Goal: Transaction & Acquisition: Purchase product/service

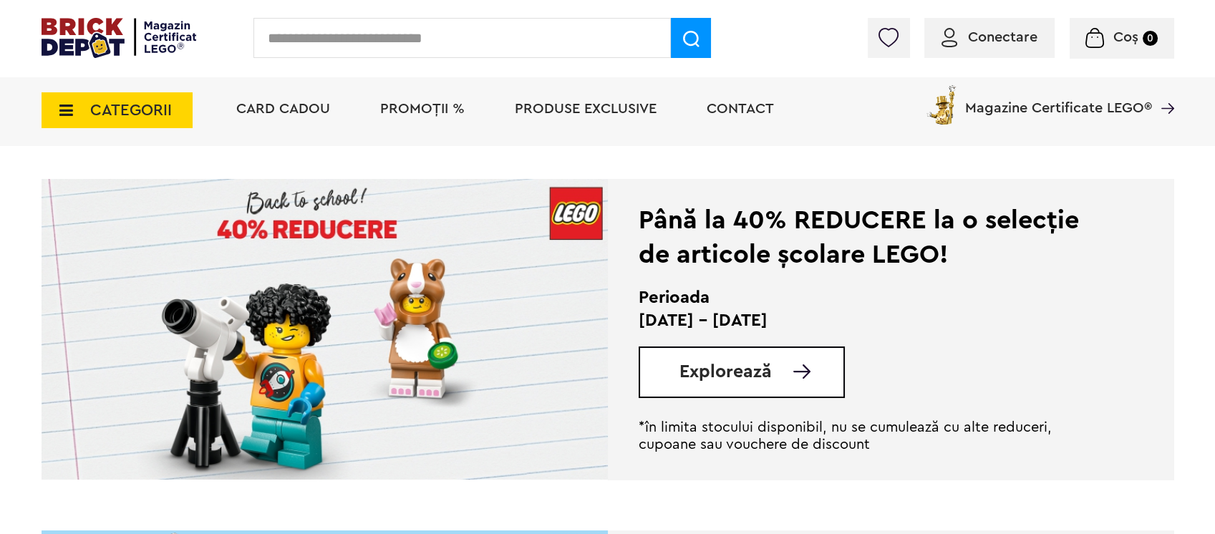
click at [1011, 32] on span "Conectare" at bounding box center [1002, 37] width 69 height 14
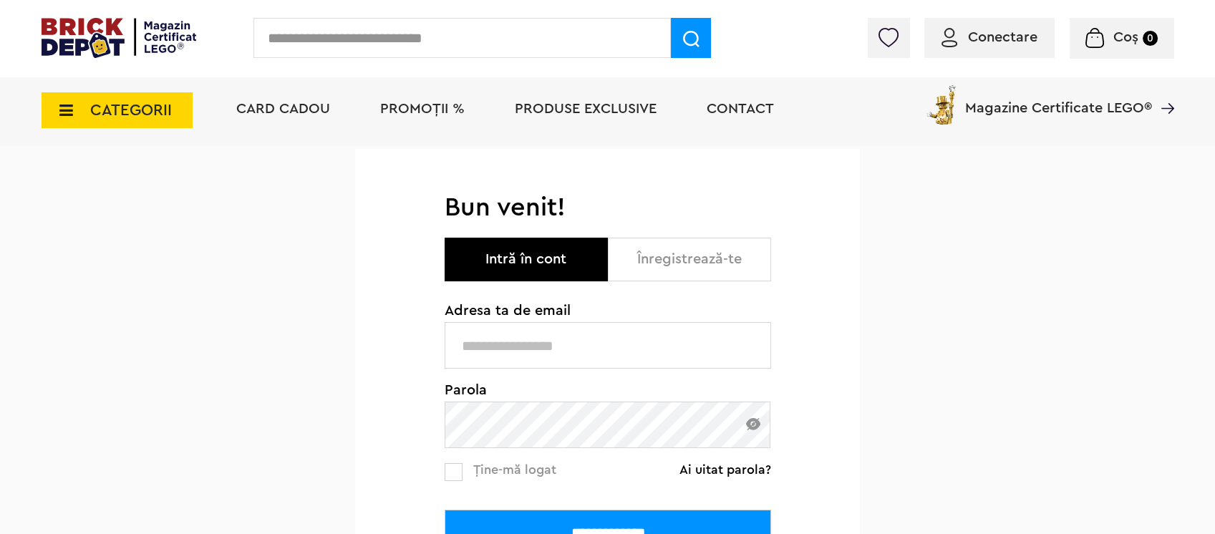
scroll to position [190, 0]
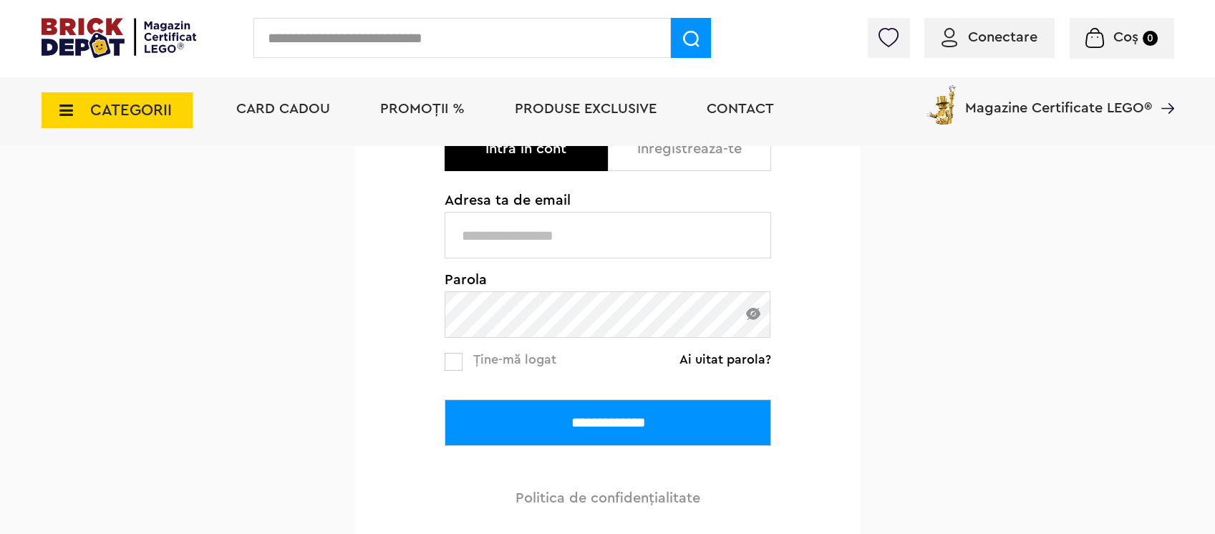
type input "**********"
click at [619, 420] on input "**********" at bounding box center [608, 423] width 327 height 47
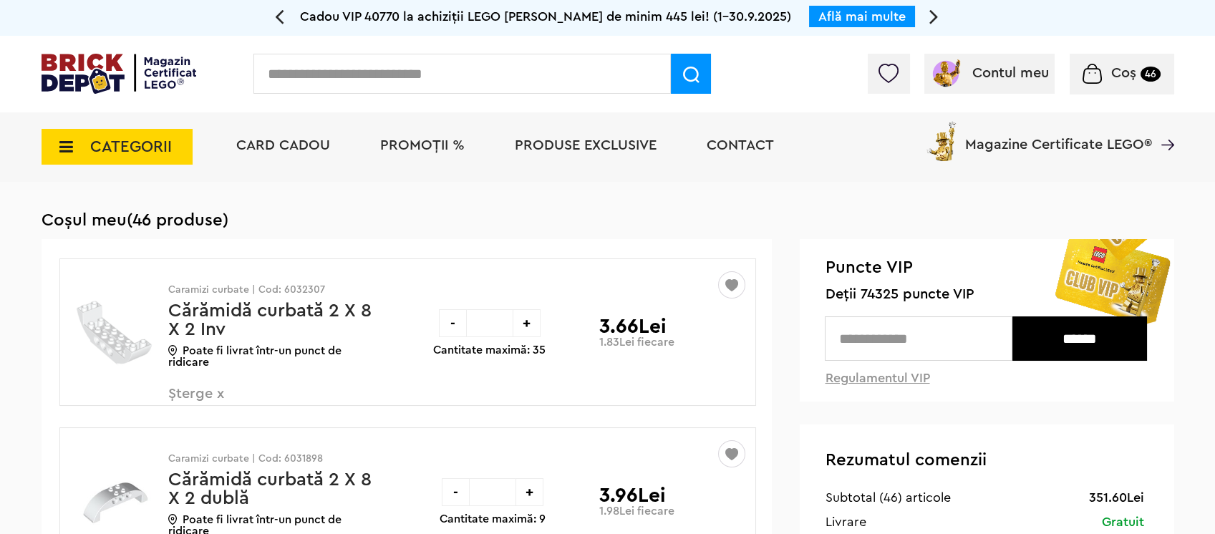
click at [436, 142] on span "PROMOȚII %" at bounding box center [422, 145] width 85 height 14
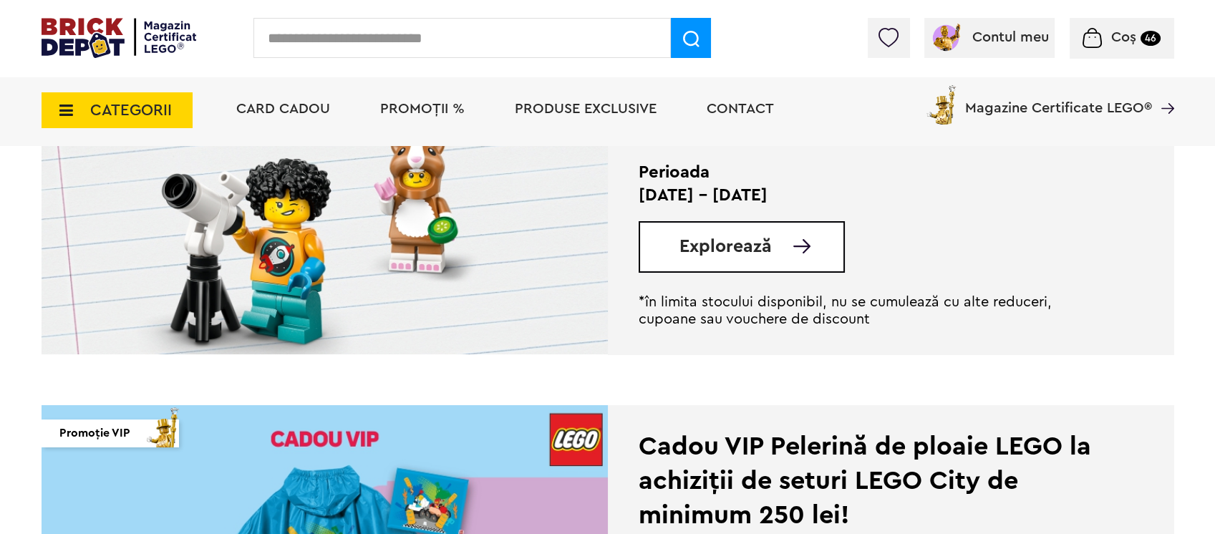
scroll to position [382, 0]
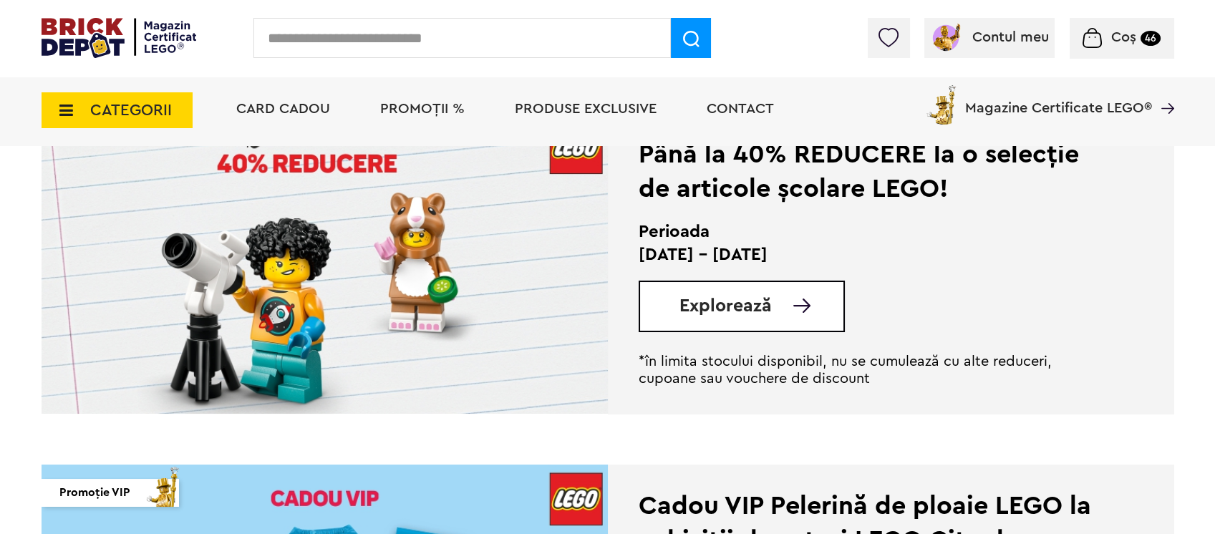
click at [765, 299] on span "Explorează" at bounding box center [726, 306] width 92 height 18
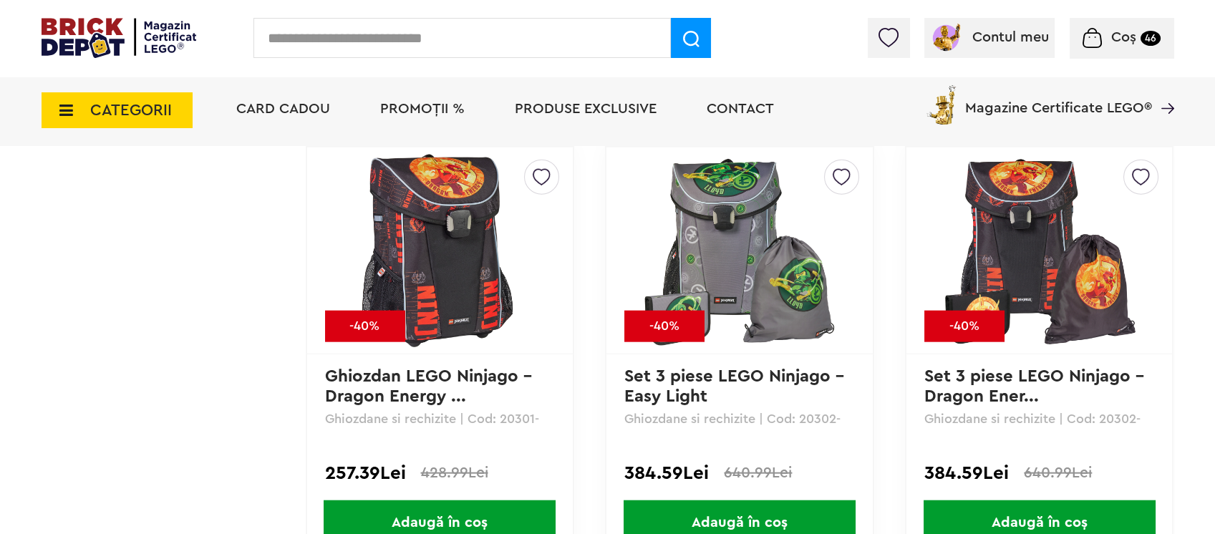
scroll to position [7161, 0]
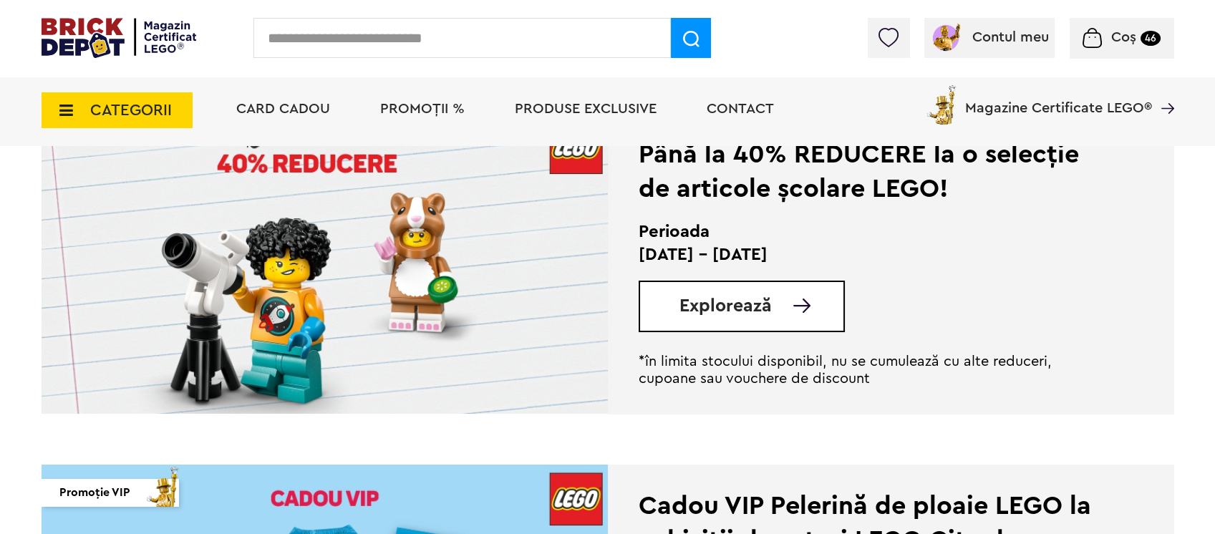
click at [542, 32] on input "text" at bounding box center [463, 38] width 418 height 40
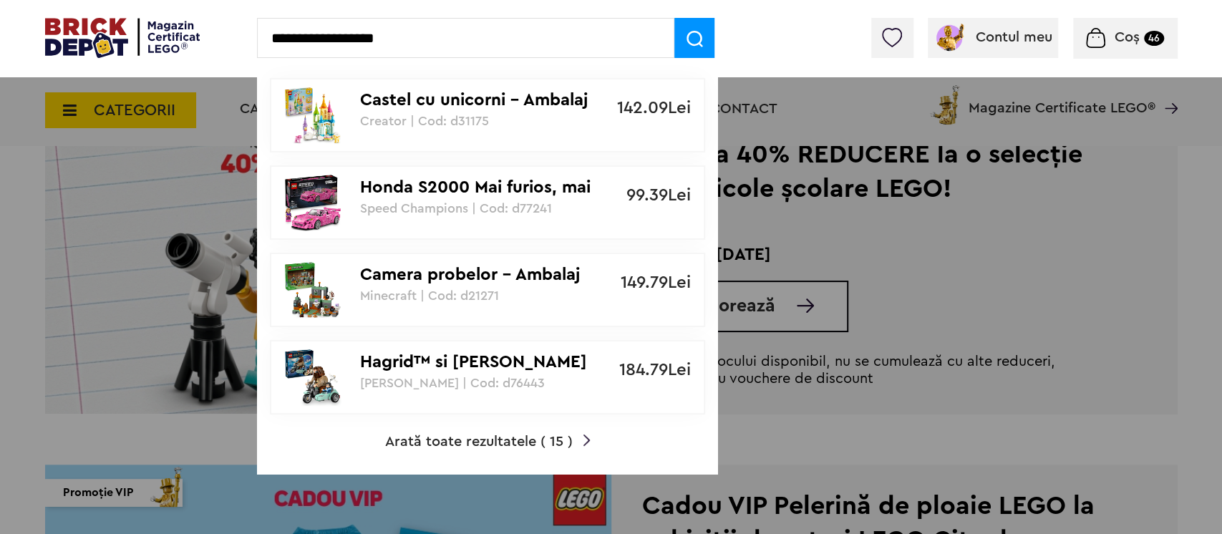
type input "**********"
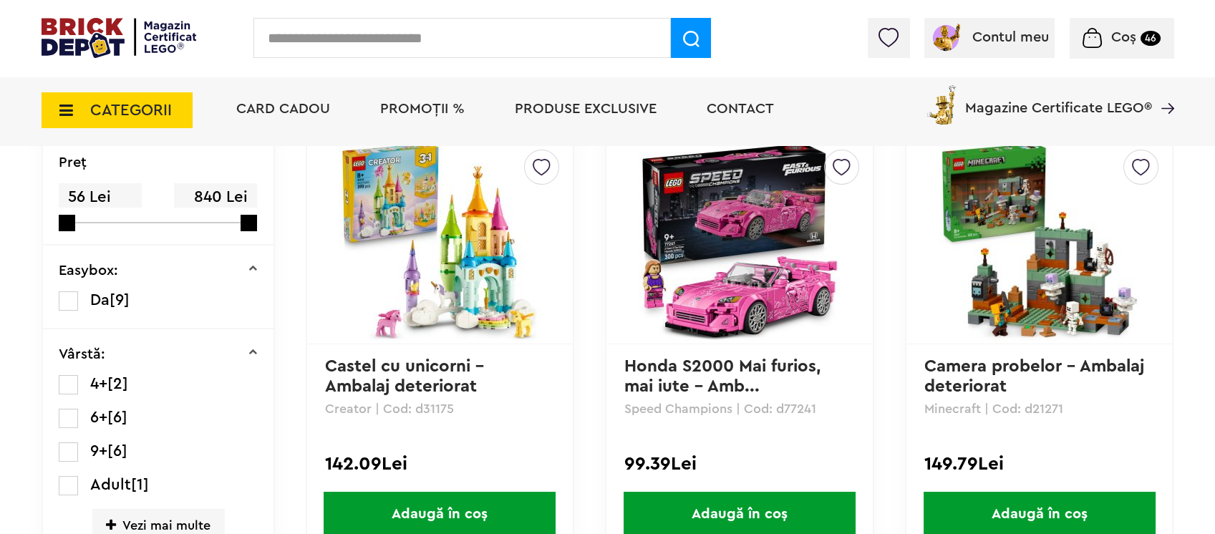
scroll to position [190, 0]
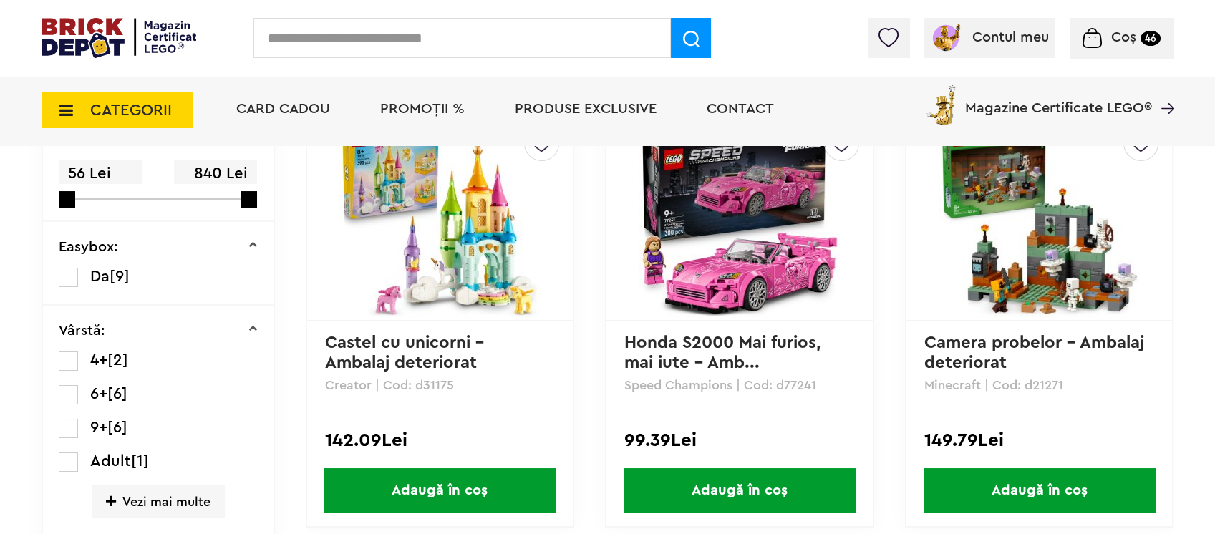
click at [783, 484] on span "Adaugă în coș" at bounding box center [740, 490] width 232 height 44
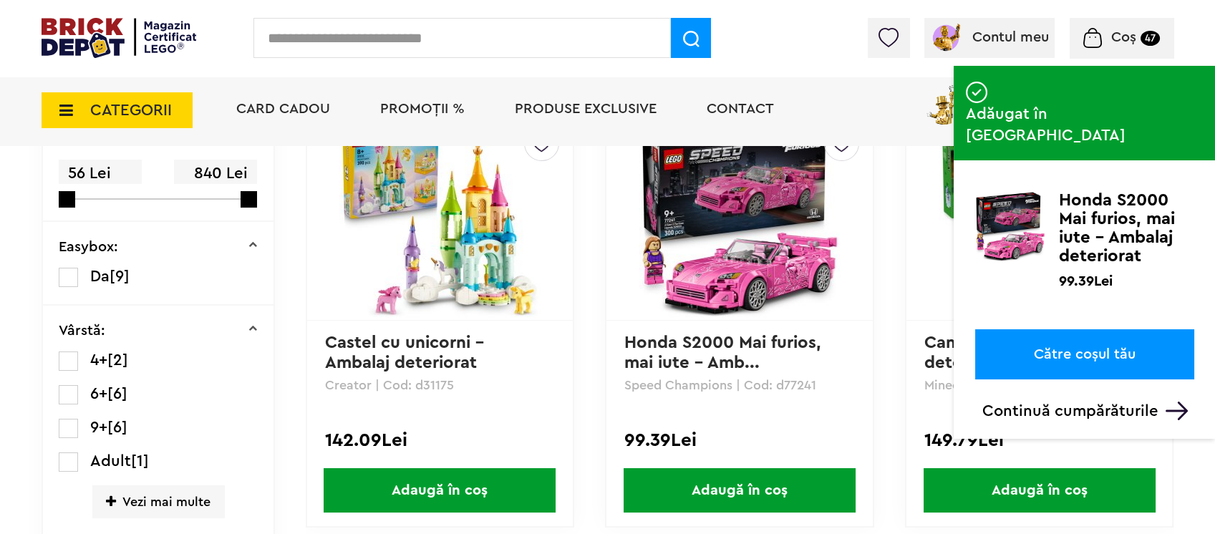
click at [1071, 402] on p "Continuă cumpărăturile" at bounding box center [1089, 411] width 212 height 19
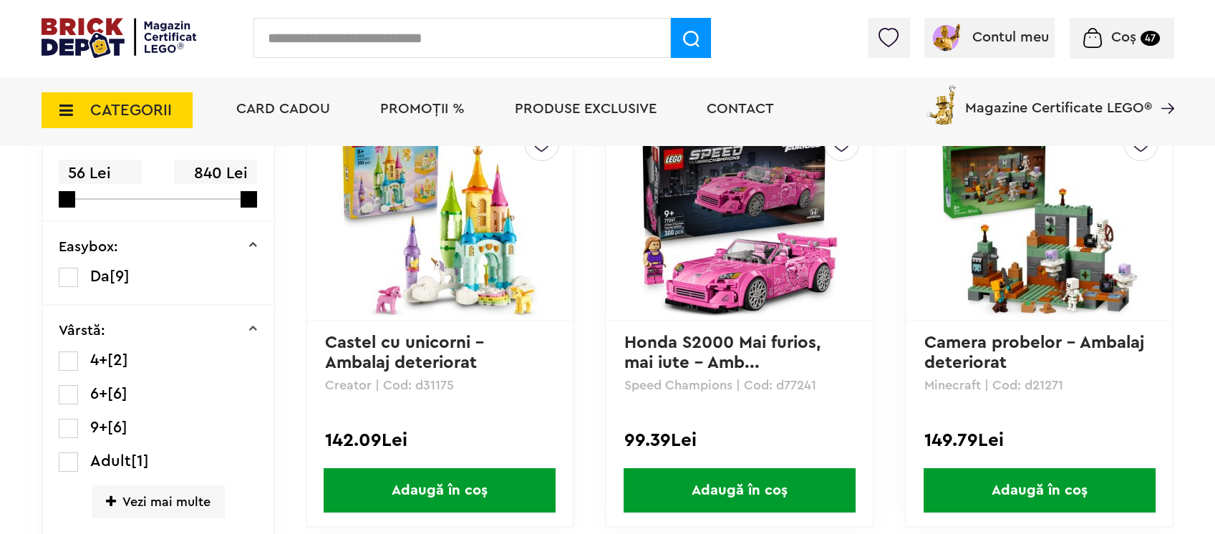
click at [752, 206] on img at bounding box center [740, 217] width 201 height 201
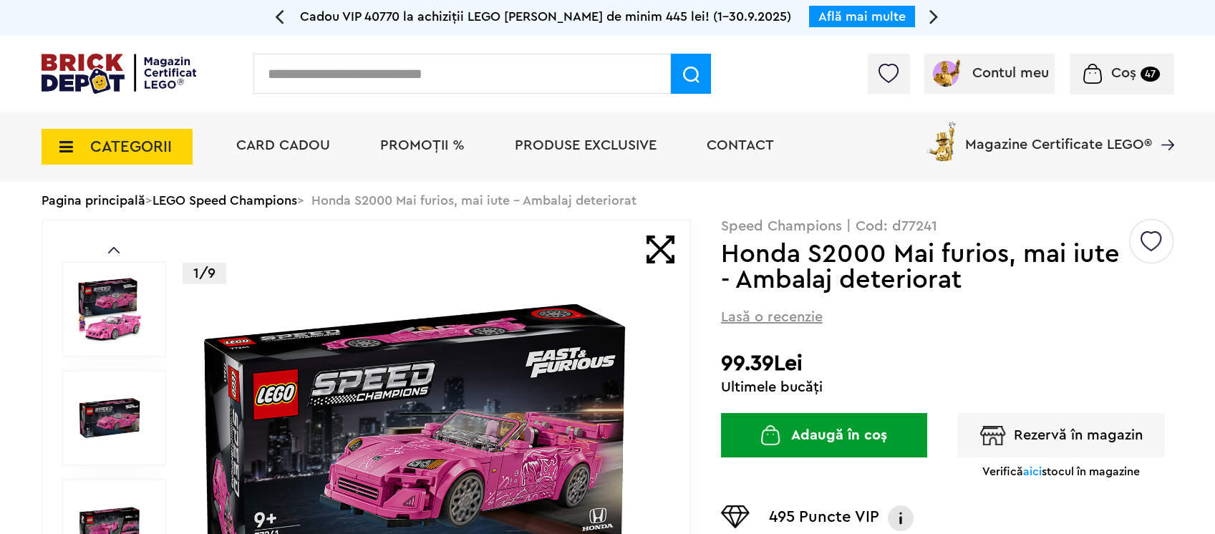
click at [453, 450] on img at bounding box center [427, 526] width 461 height 461
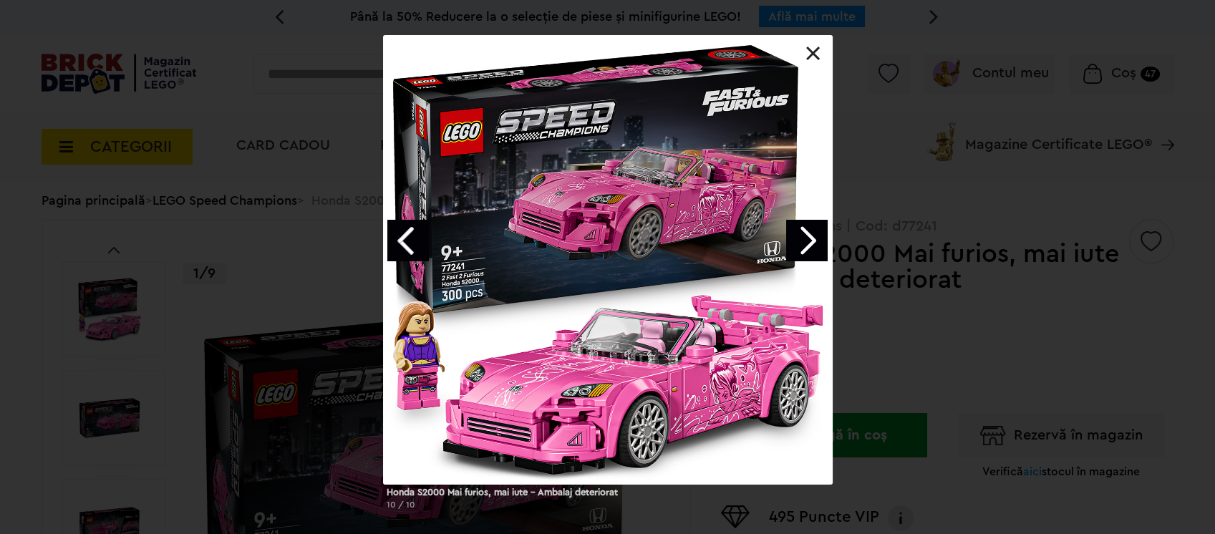
click at [813, 243] on link "Next image" at bounding box center [807, 241] width 42 height 42
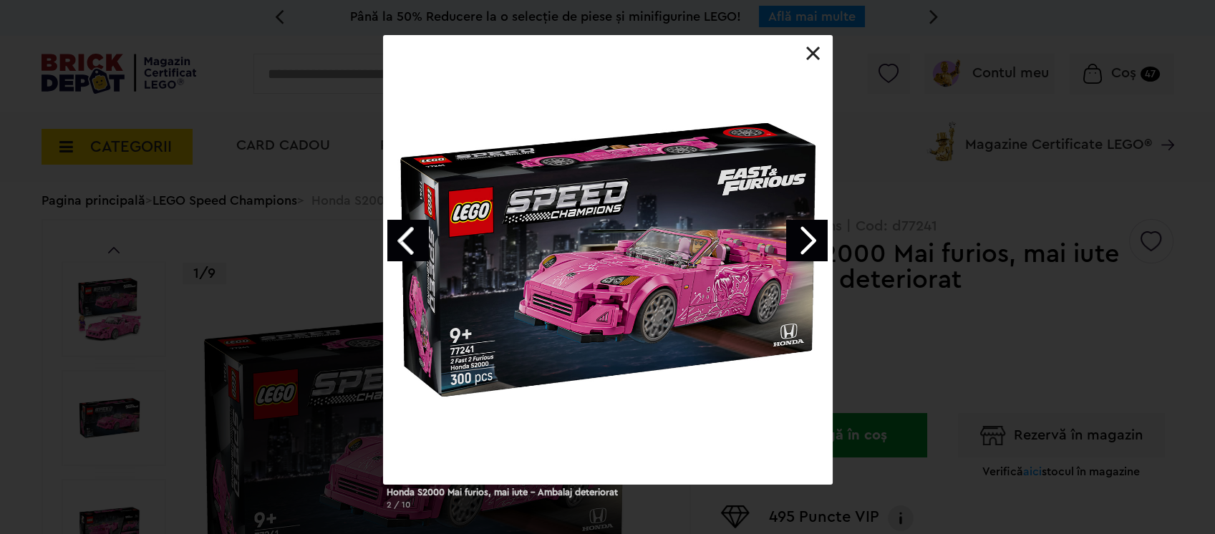
click at [813, 243] on link "Next image" at bounding box center [807, 241] width 42 height 42
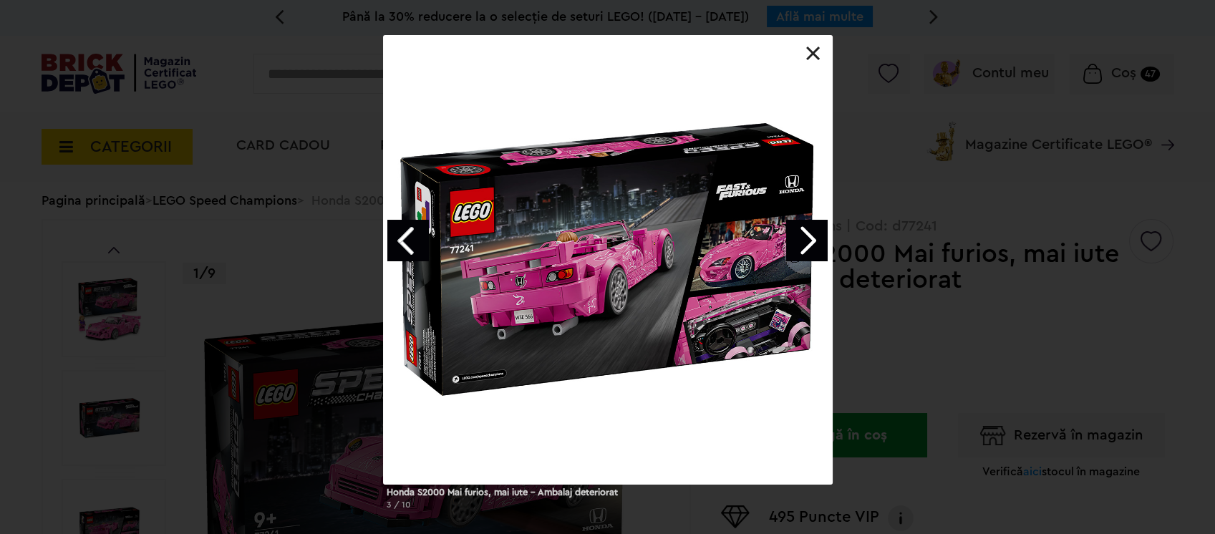
click at [813, 243] on link "Next image" at bounding box center [807, 241] width 42 height 42
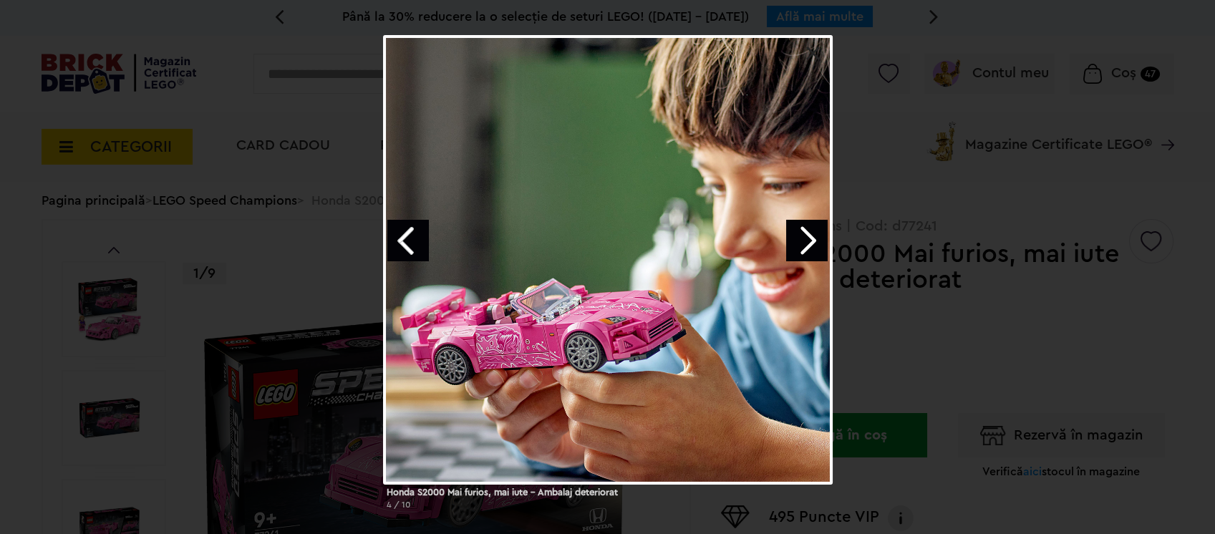
click at [813, 243] on link "Next image" at bounding box center [807, 241] width 42 height 42
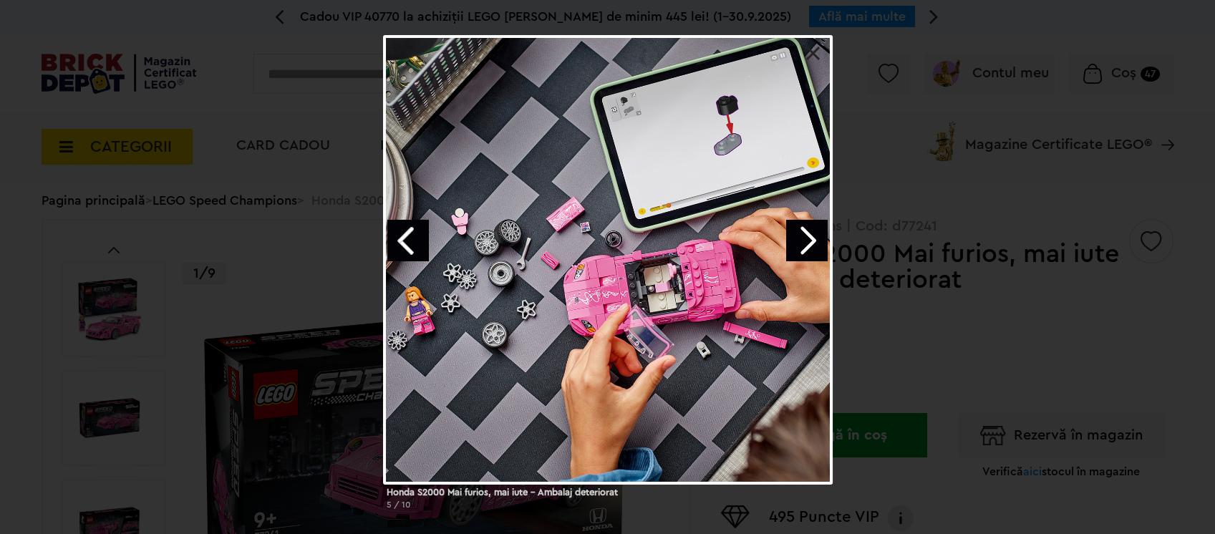
click at [813, 243] on link "Next image" at bounding box center [807, 241] width 42 height 42
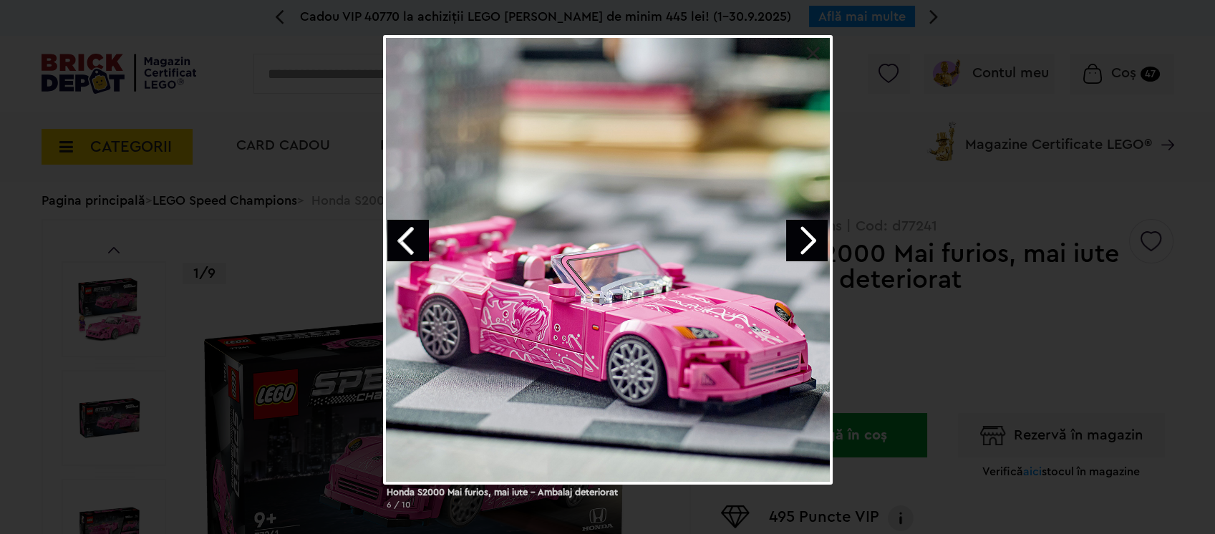
click at [813, 243] on link "Next image" at bounding box center [807, 241] width 42 height 42
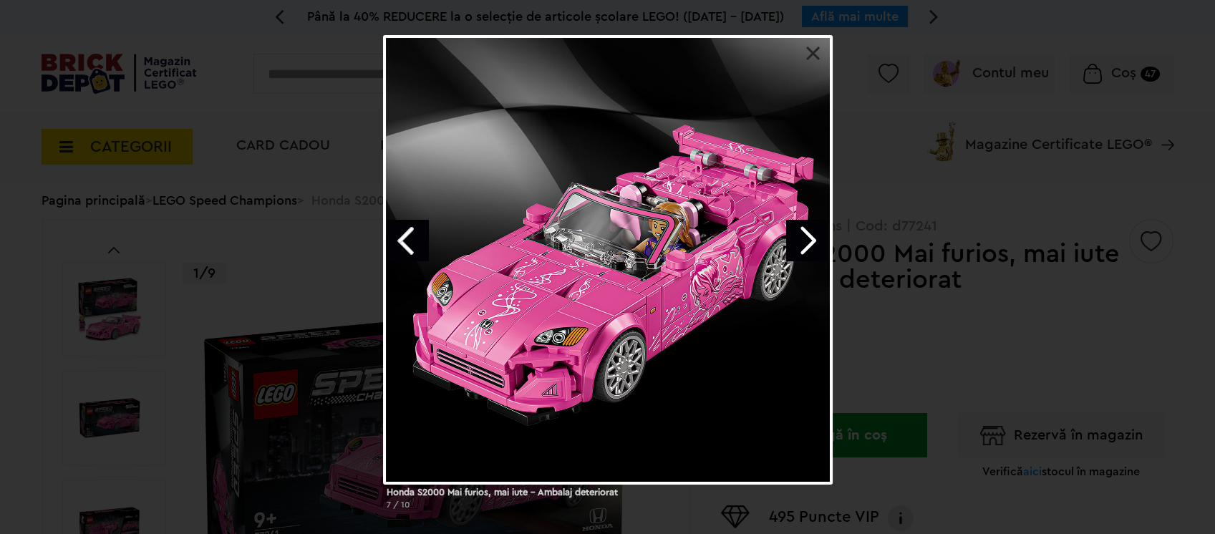
click at [813, 243] on link "Next image" at bounding box center [807, 241] width 42 height 42
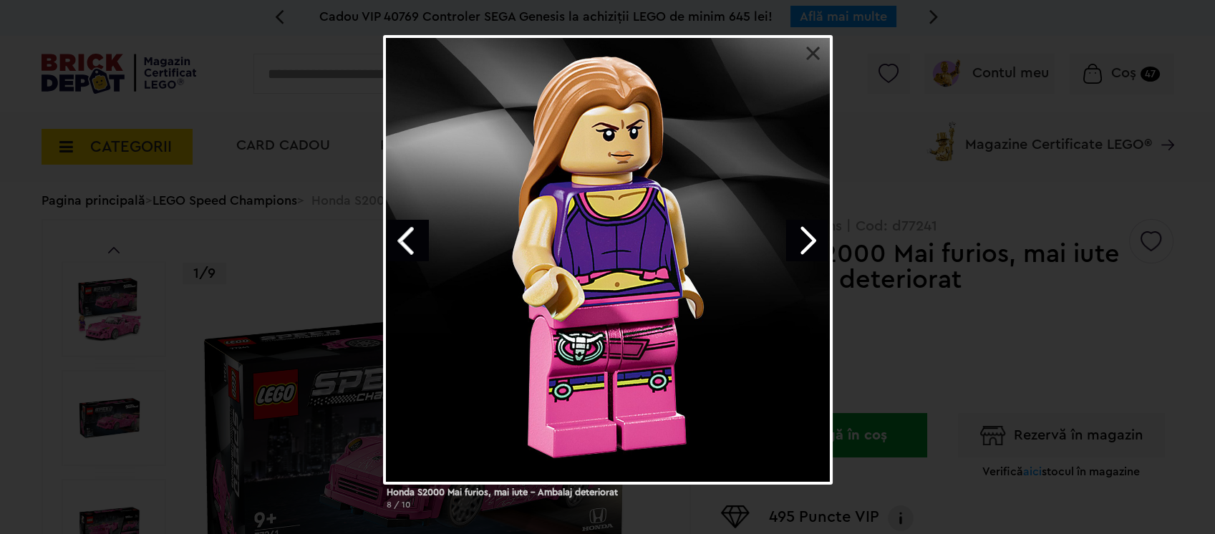
click at [813, 243] on link "Next image" at bounding box center [807, 241] width 42 height 42
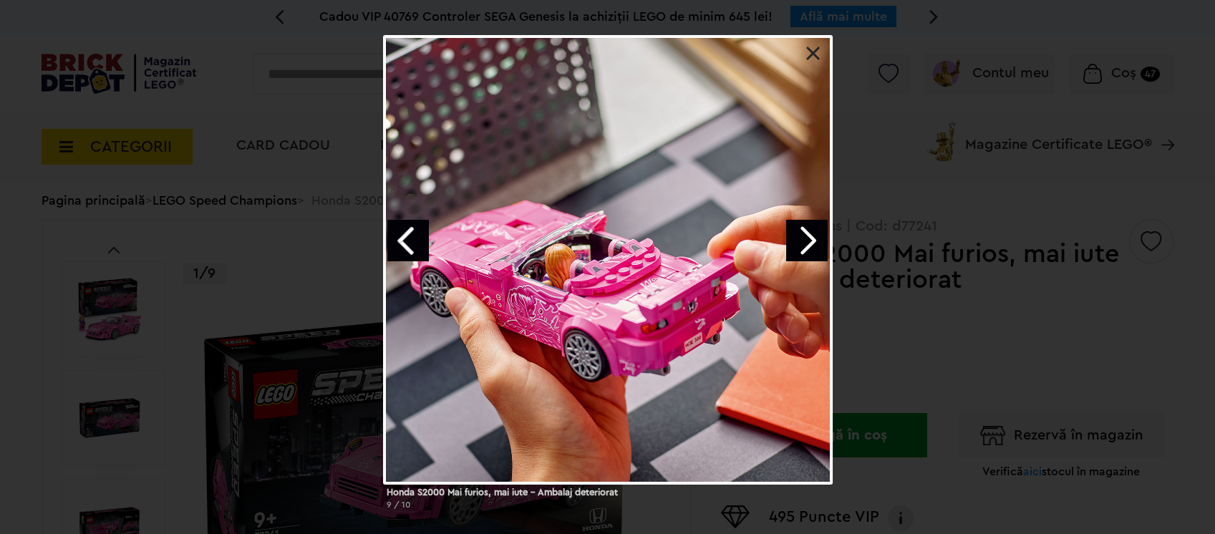
click at [1023, 302] on div "Honda S2000 Mai furios, mai iute - Ambalaj deteriorat 9 / 10" at bounding box center [607, 279] width 1215 height 486
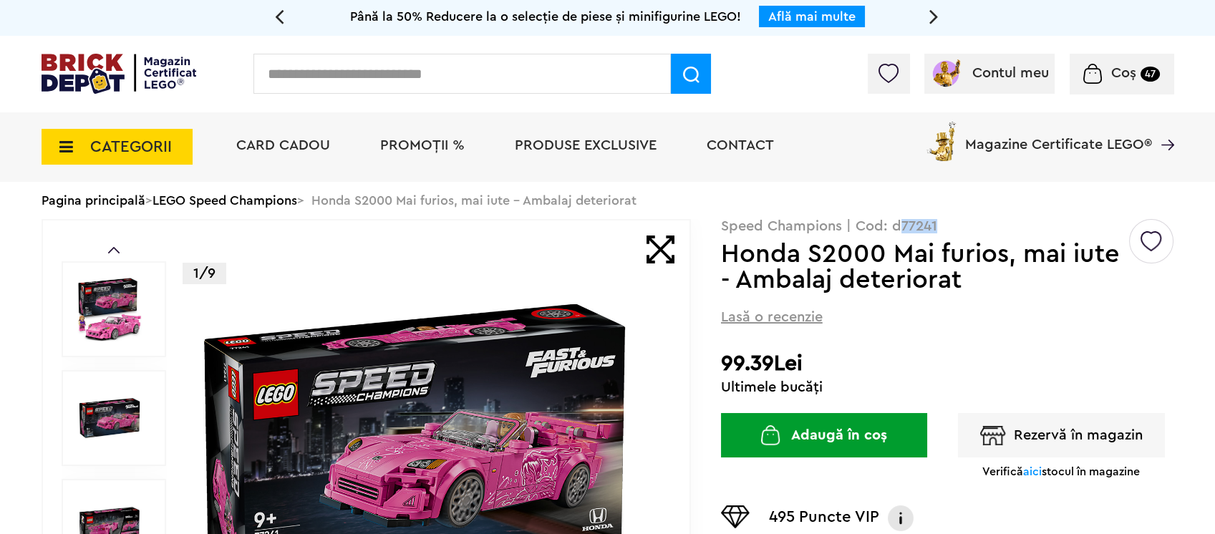
drag, startPoint x: 939, startPoint y: 225, endPoint x: 898, endPoint y: 229, distance: 41.0
click at [898, 229] on p "Speed Champions | Cod: d77241" at bounding box center [947, 226] width 453 height 14
copy p "77241"
click at [539, 60] on input "text" at bounding box center [463, 74] width 418 height 40
paste input "*****"
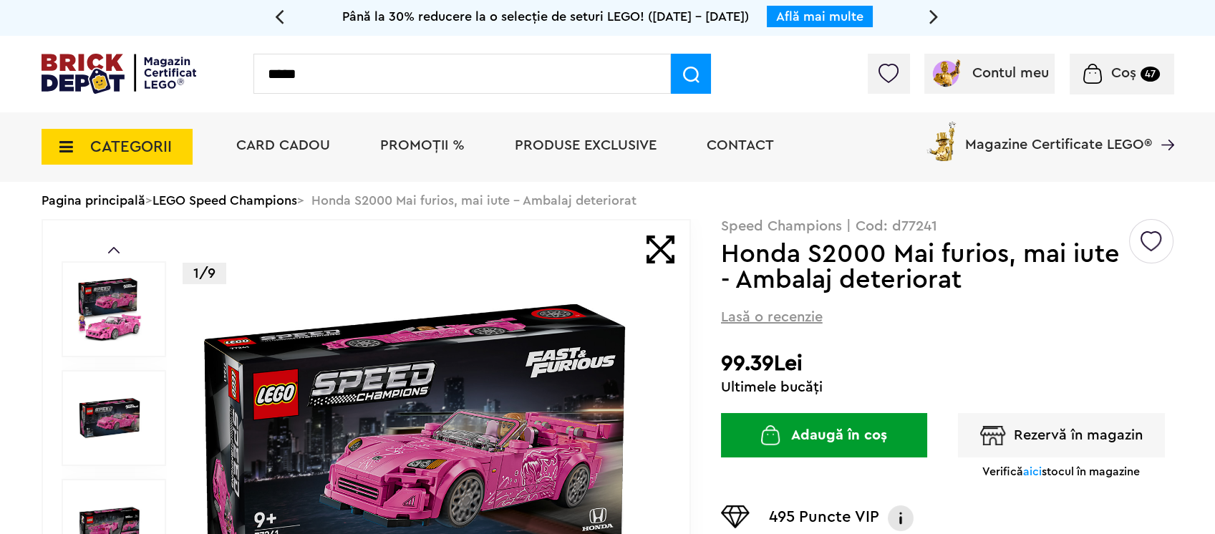
type input "*****"
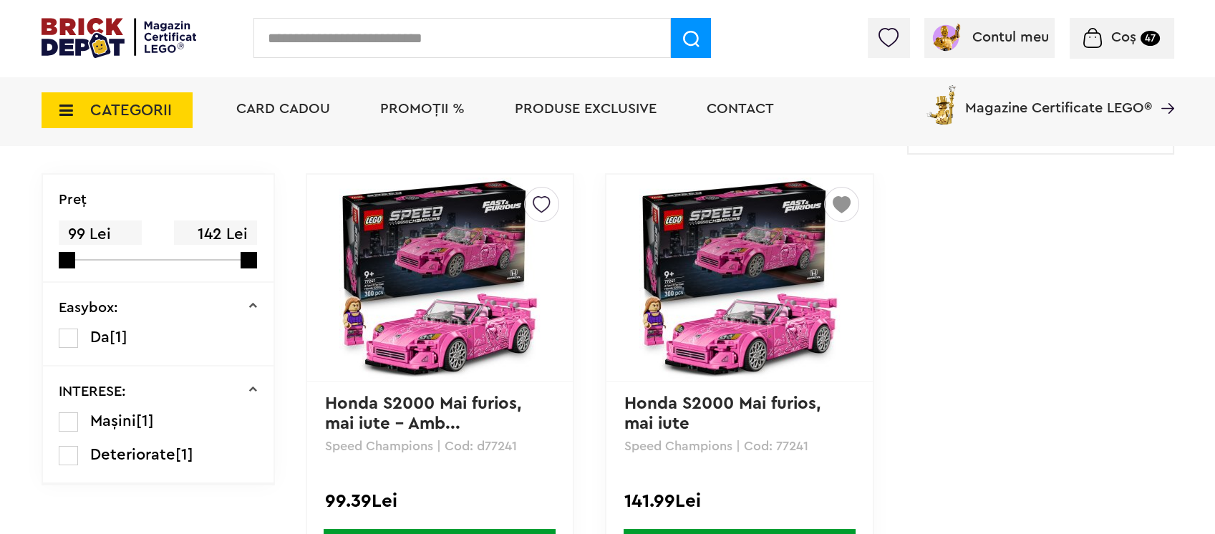
scroll to position [190, 0]
